Goal: Task Accomplishment & Management: Use online tool/utility

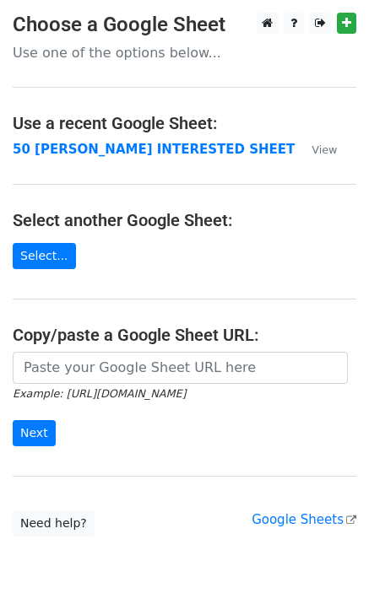
click at [40, 159] on main "Choose a Google Sheet Use one of the options below... Use a recent Google Sheet…" at bounding box center [184, 275] width 369 height 524
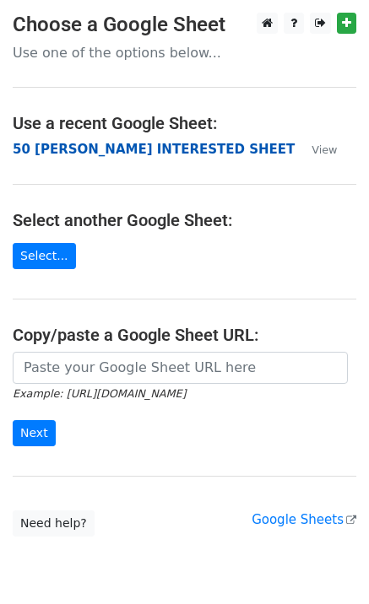
click at [41, 154] on strong "50 KEVIN INTERESTED SHEET" at bounding box center [154, 149] width 282 height 15
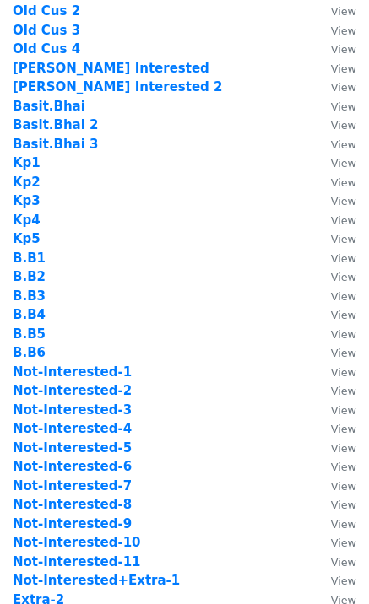
scroll to position [450, 0]
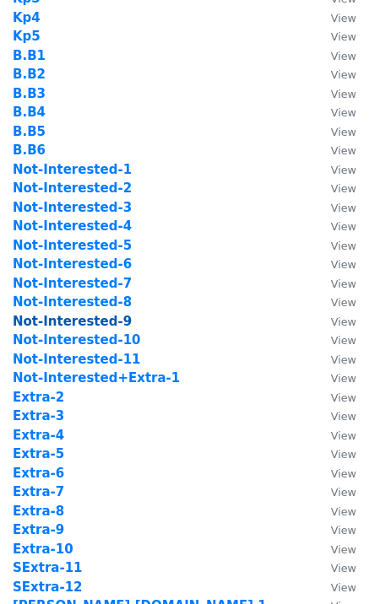
click at [89, 321] on strong "Not-Interested-9" at bounding box center [72, 321] width 119 height 15
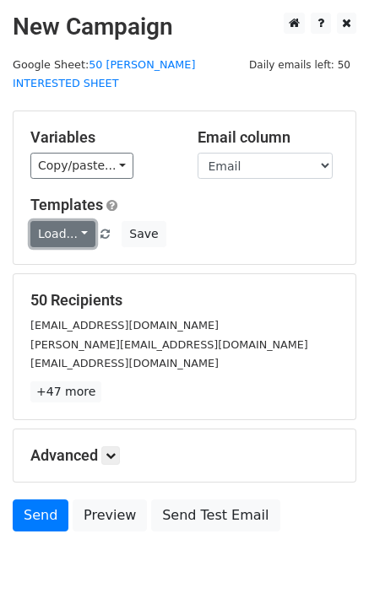
click at [70, 223] on link "Load..." at bounding box center [62, 234] width 65 height 26
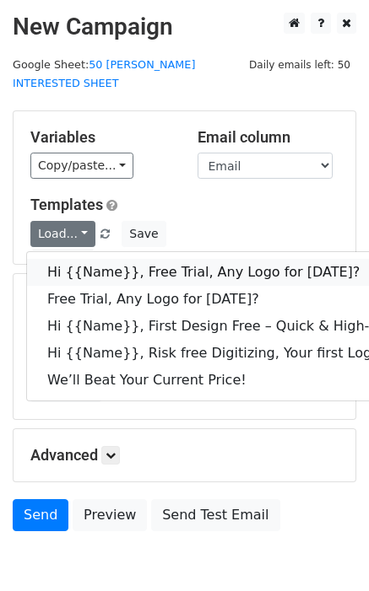
click at [105, 259] on link "Hi {{Name}}, Free Trial, Any Logo for today?" at bounding box center [269, 272] width 484 height 27
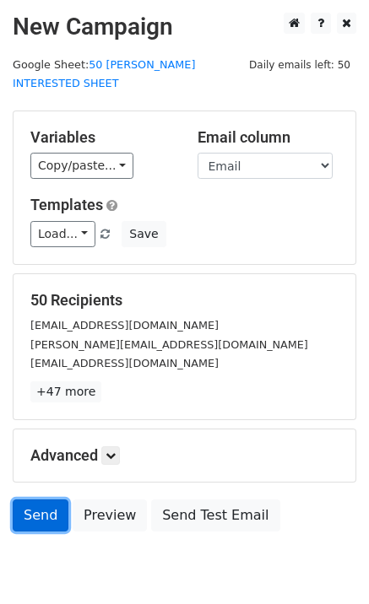
click at [53, 499] on link "Send" at bounding box center [41, 515] width 56 height 32
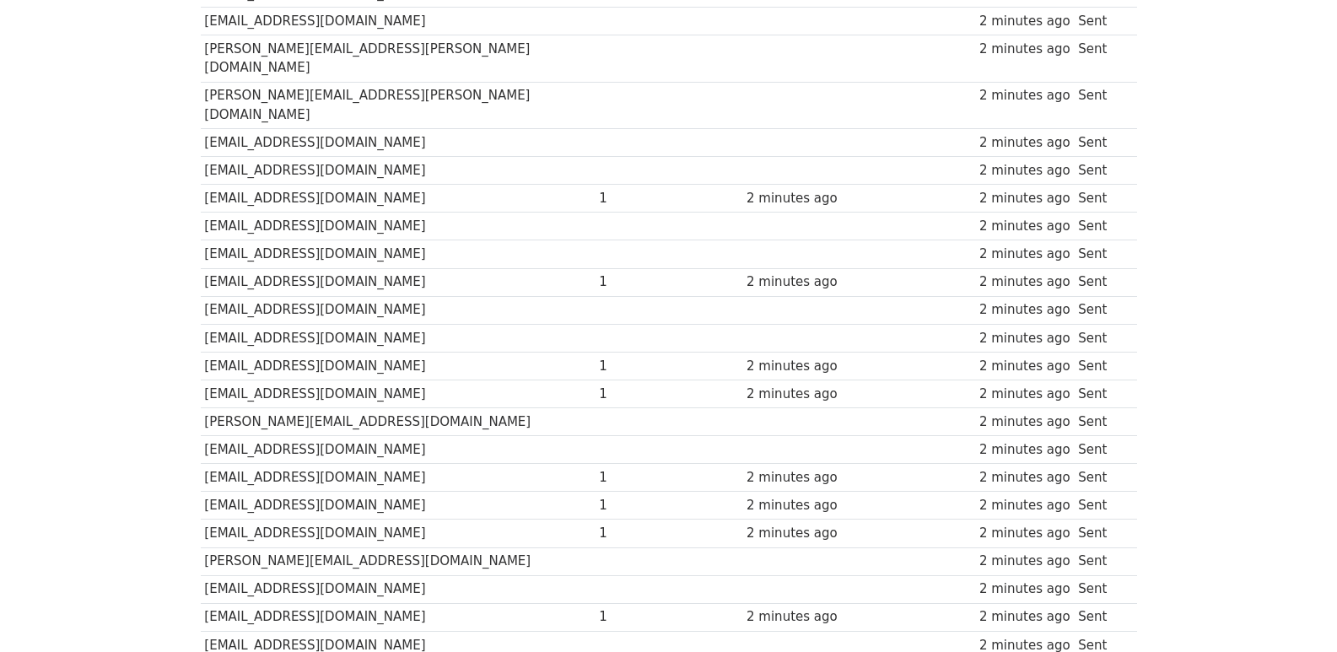
scroll to position [1174, 0]
